Goal: Information Seeking & Learning: Learn about a topic

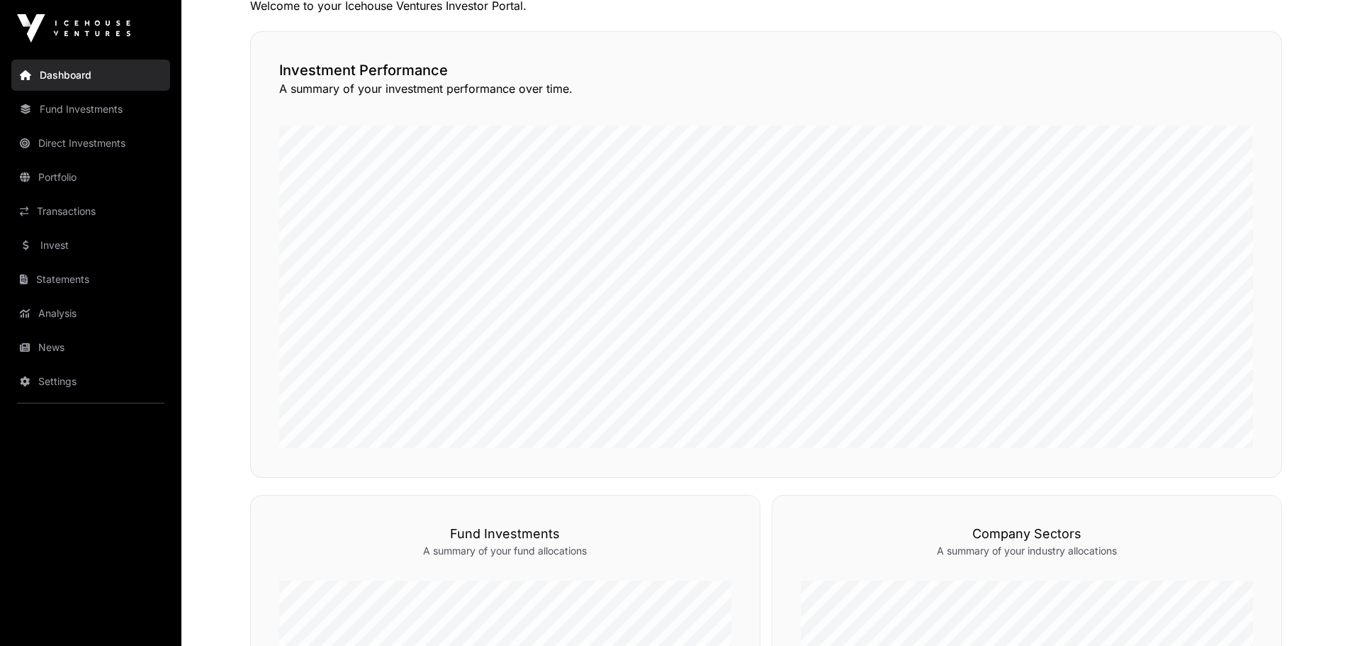
scroll to position [338, 0]
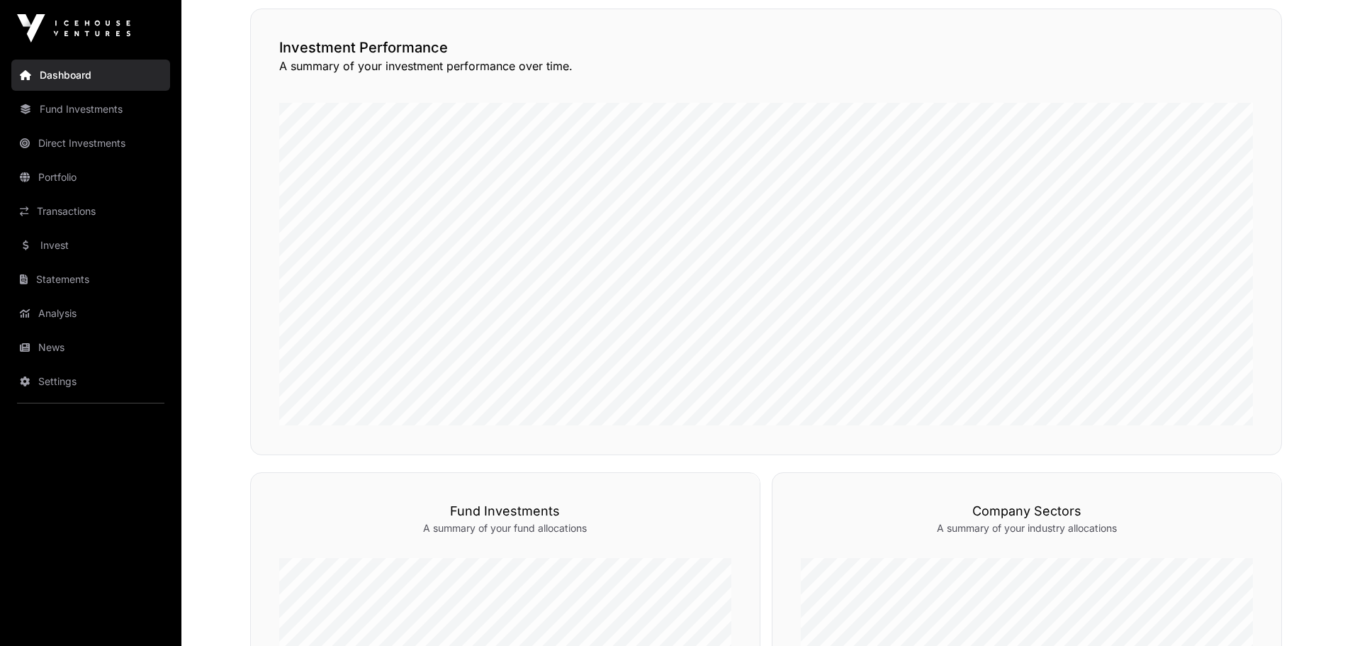
click at [59, 243] on link "Invest" at bounding box center [90, 245] width 159 height 31
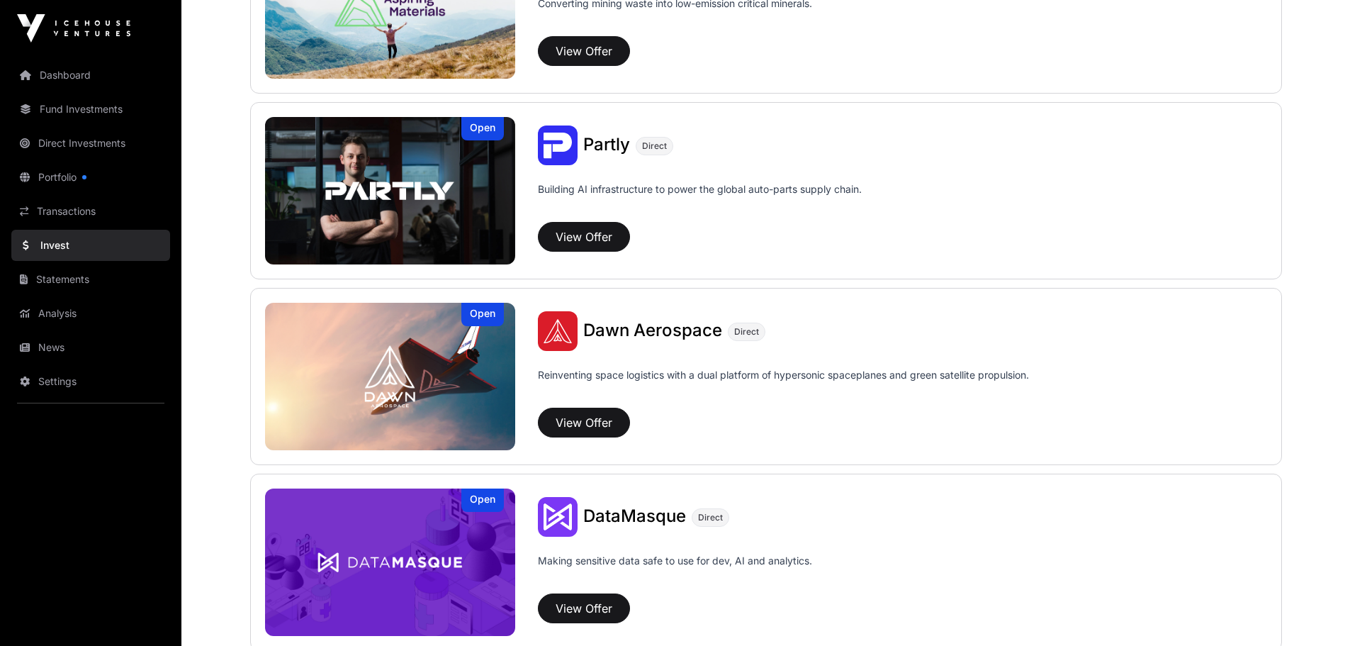
scroll to position [1283, 0]
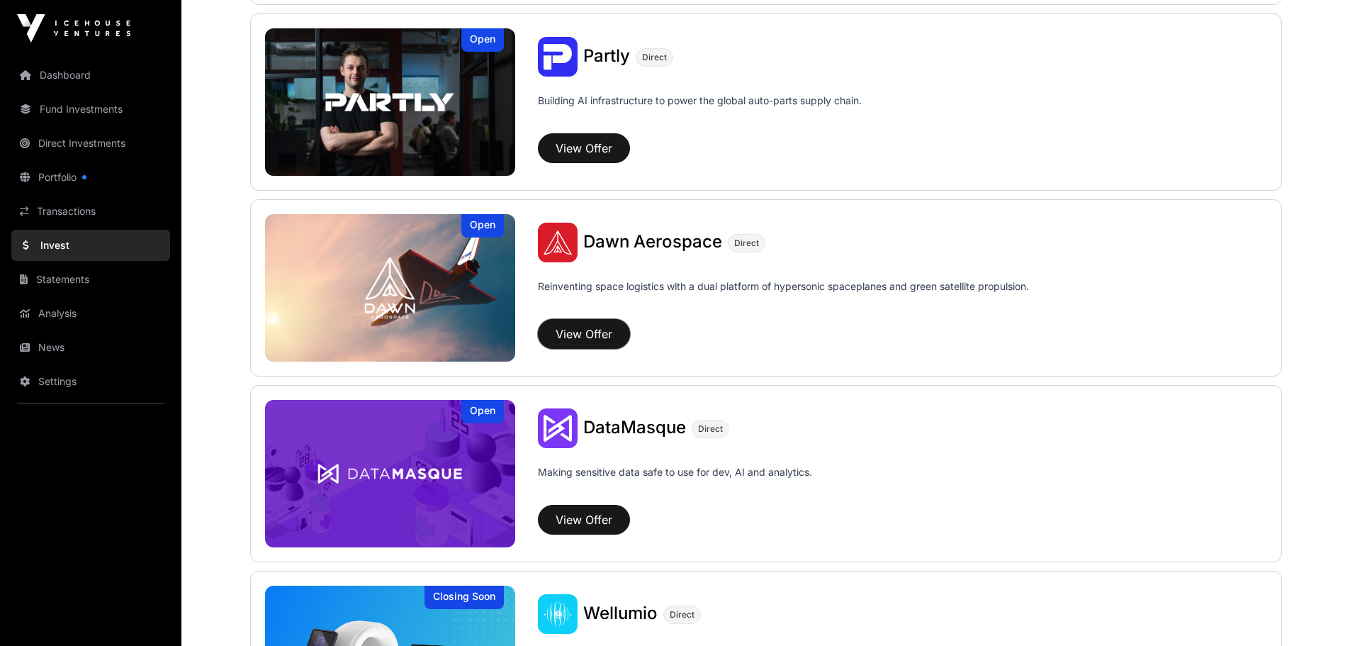
click at [579, 333] on button "View Offer" at bounding box center [584, 334] width 92 height 30
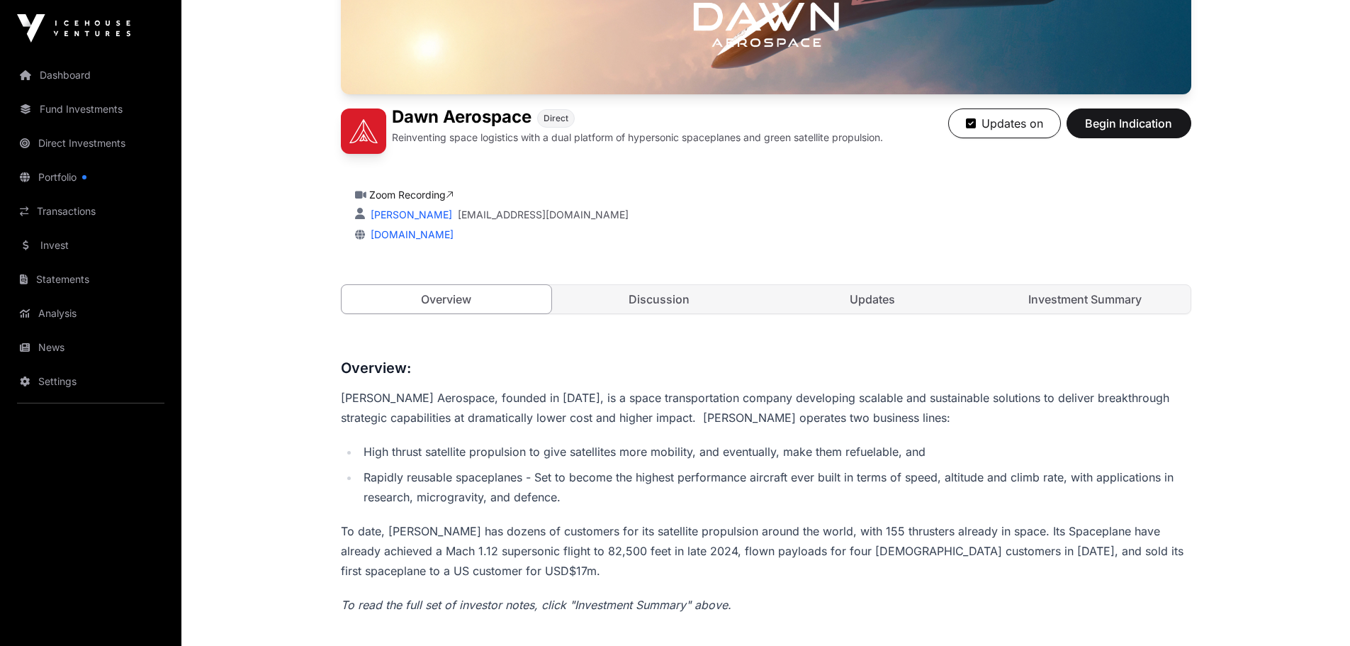
scroll to position [323, 0]
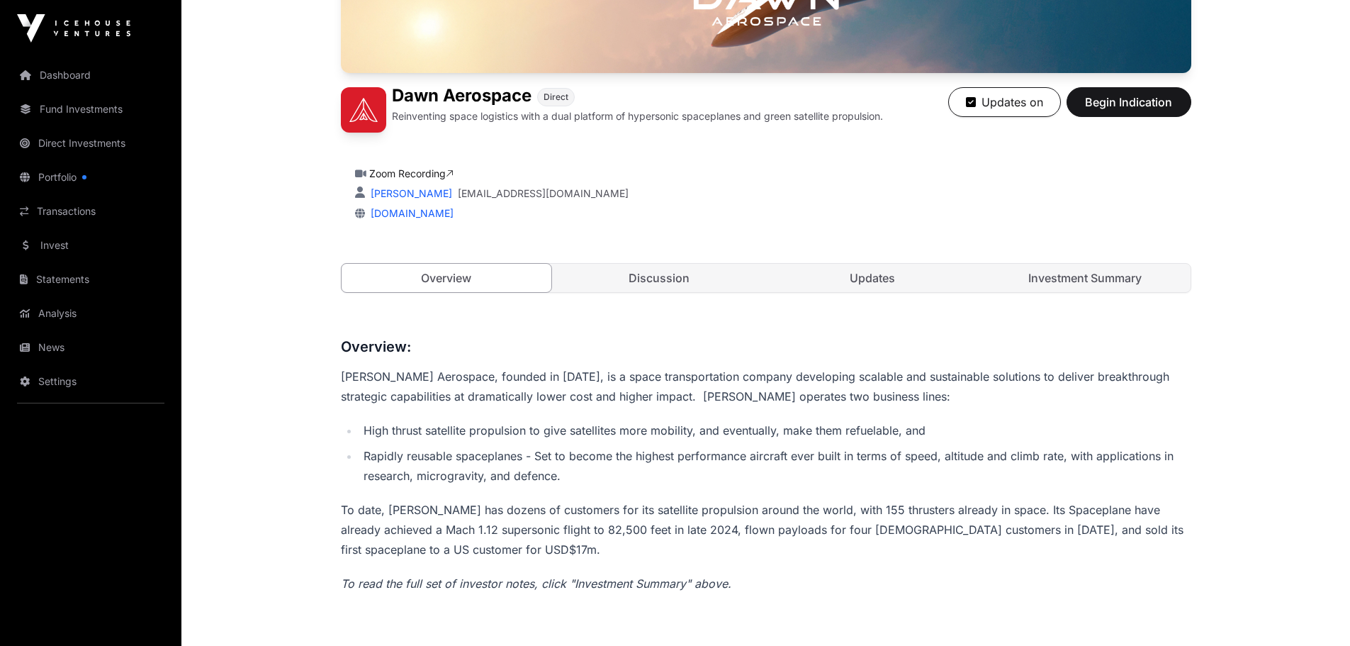
click at [624, 273] on link "Discussion" at bounding box center [659, 278] width 210 height 28
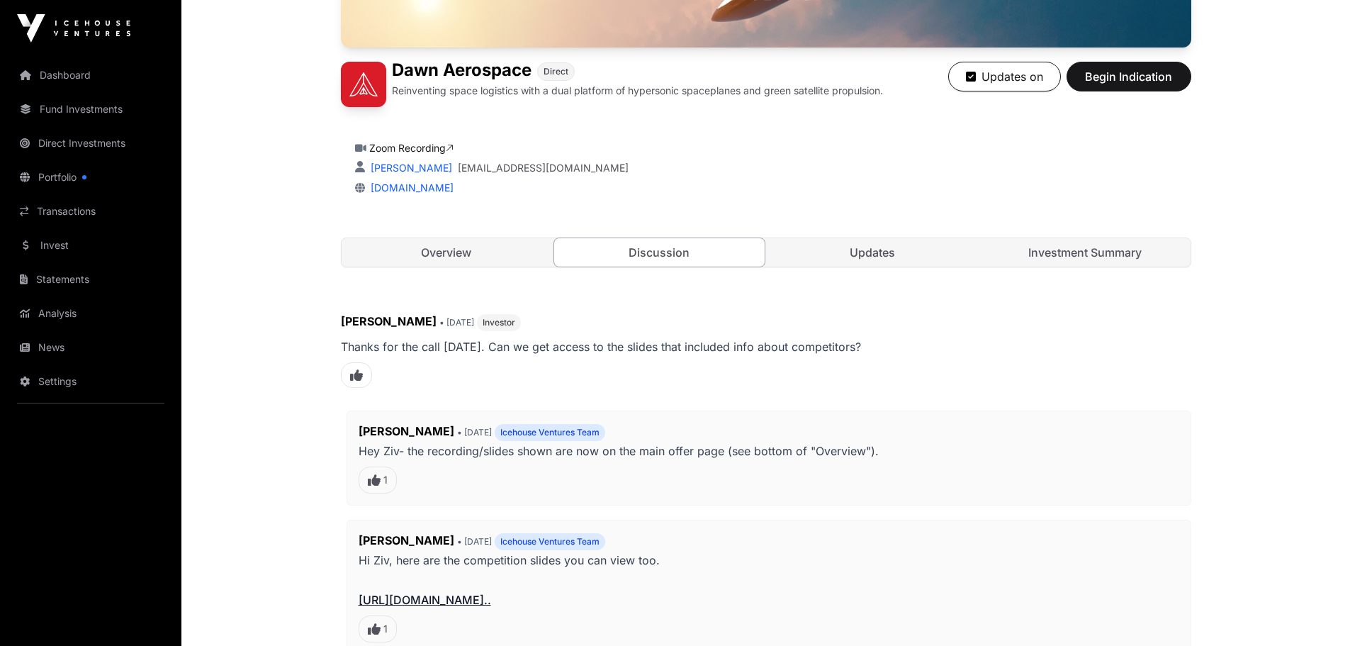
scroll to position [347, 0]
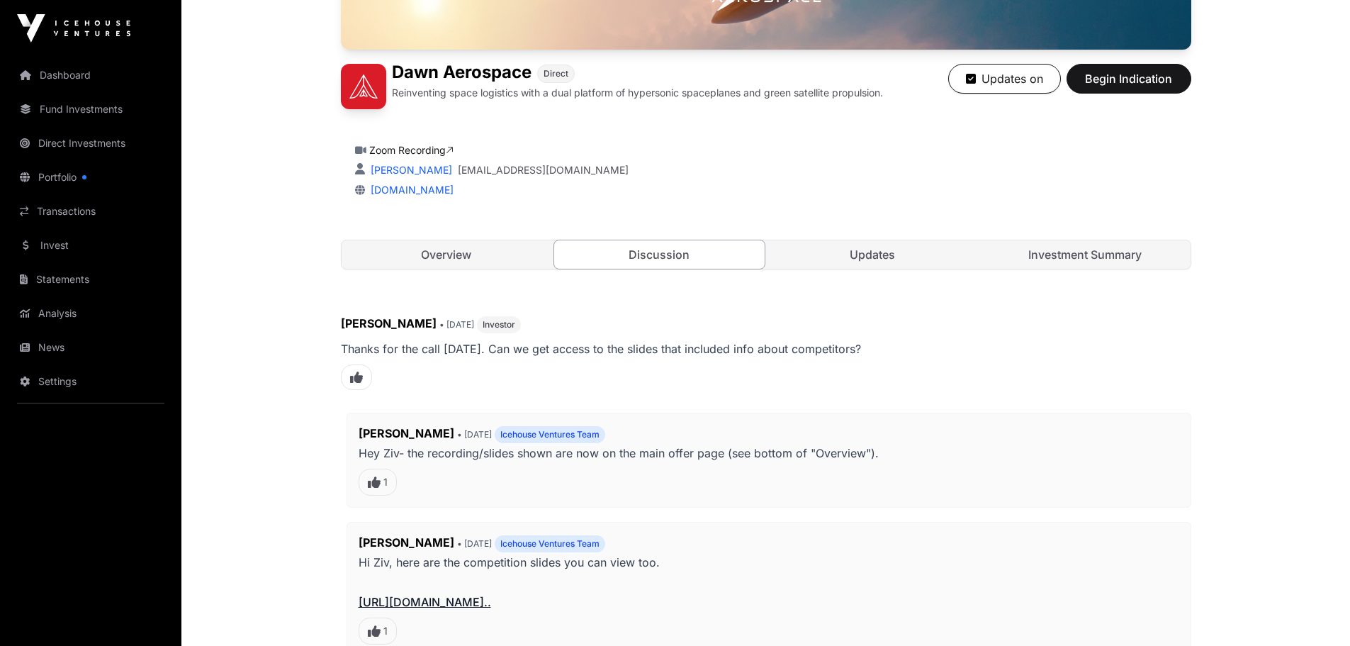
click at [870, 245] on link "Updates" at bounding box center [872, 254] width 210 height 28
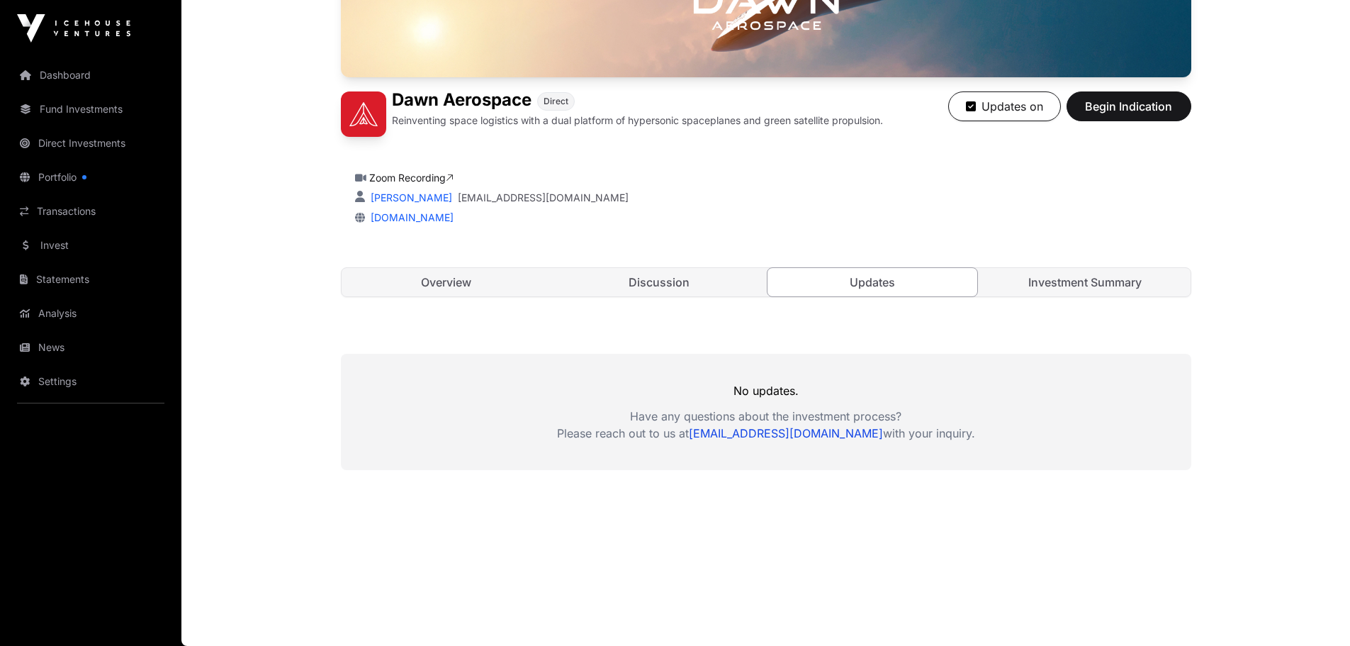
click at [1103, 283] on link "Investment Summary" at bounding box center [1085, 282] width 210 height 28
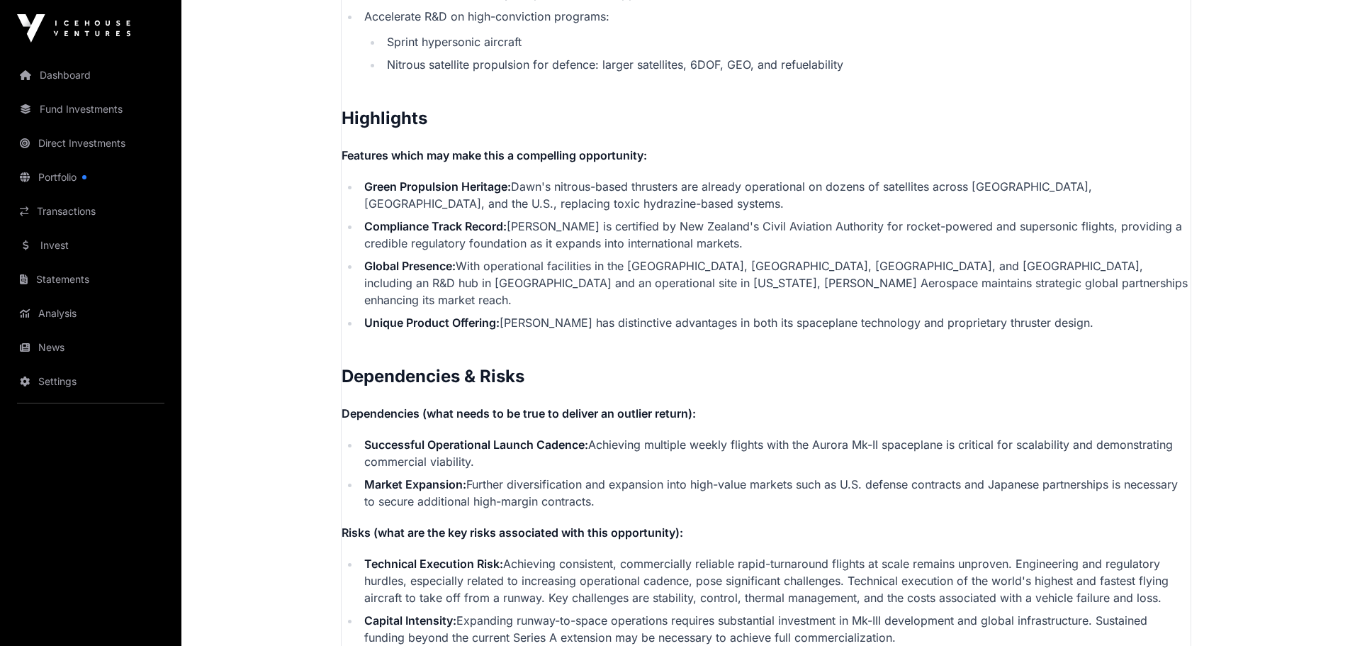
scroll to position [3014, 0]
